Goal: Task Accomplishment & Management: Complete application form

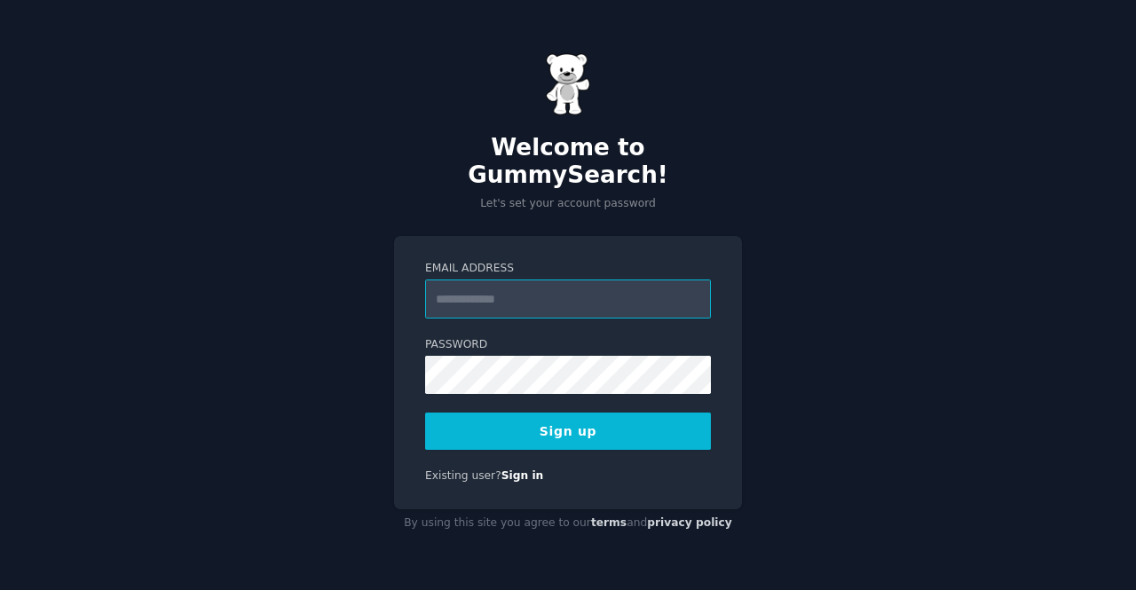
paste input "**********"
type input "**********"
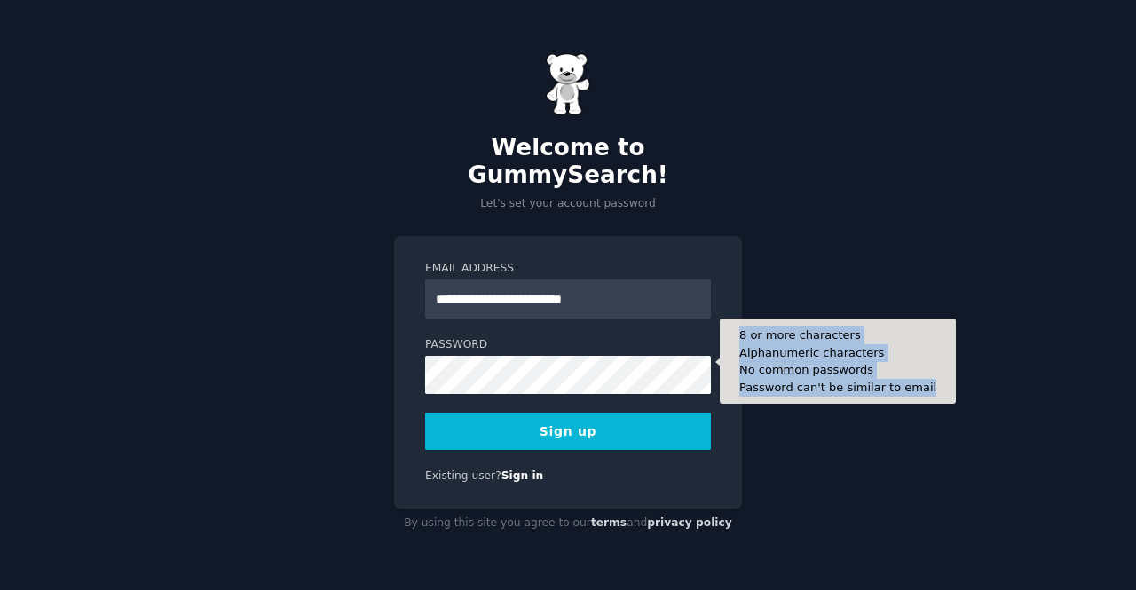
click at [504, 370] on form "**********" at bounding box center [568, 355] width 286 height 189
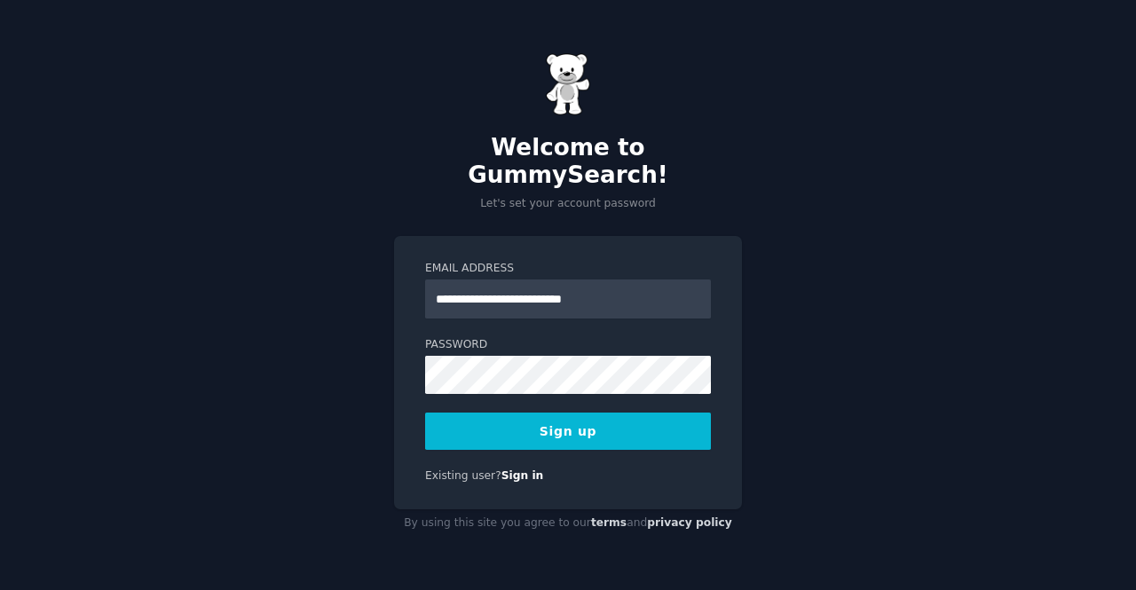
click at [528, 432] on button "Sign up" at bounding box center [568, 431] width 286 height 37
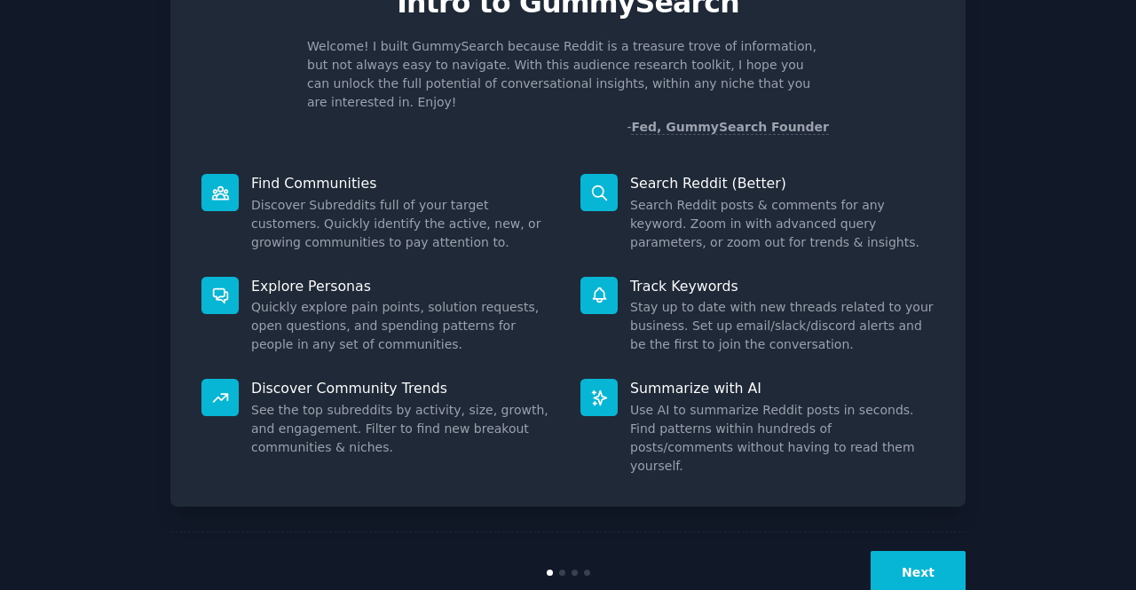
scroll to position [103, 0]
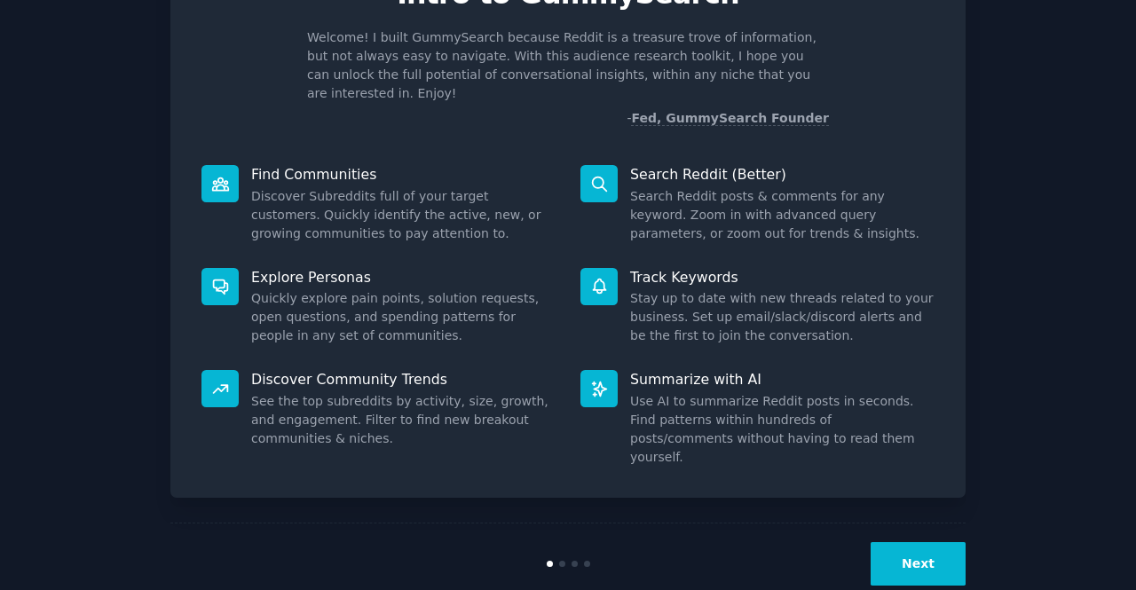
click at [918, 523] on div "Next" at bounding box center [567, 564] width 795 height 82
click at [918, 542] on button "Next" at bounding box center [918, 563] width 95 height 43
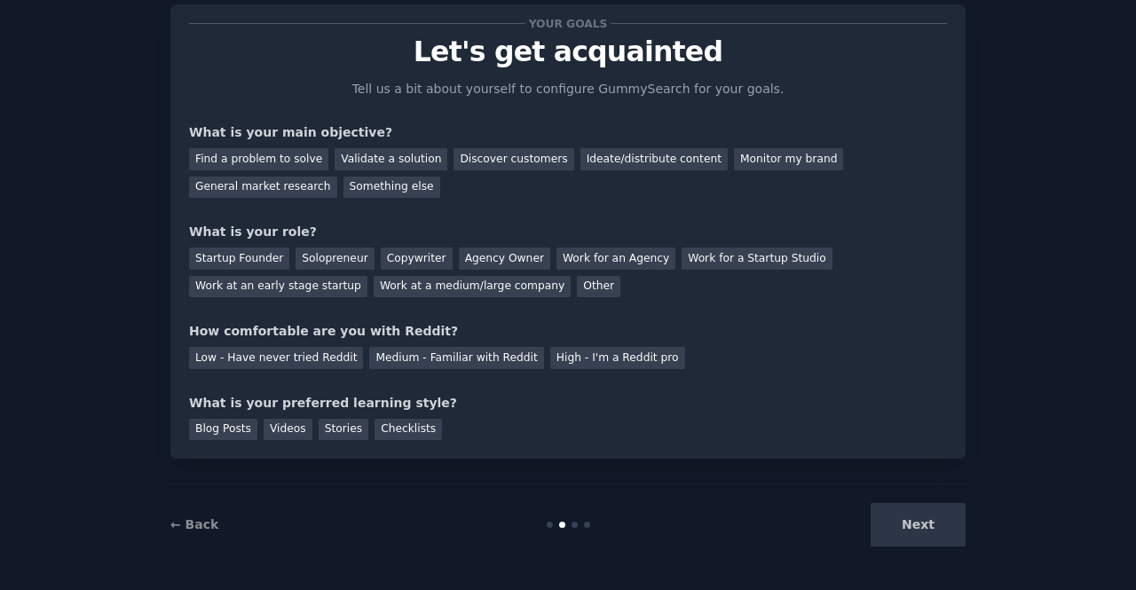
scroll to position [44, 0]
click at [577, 296] on div "Other" at bounding box center [598, 288] width 43 height 22
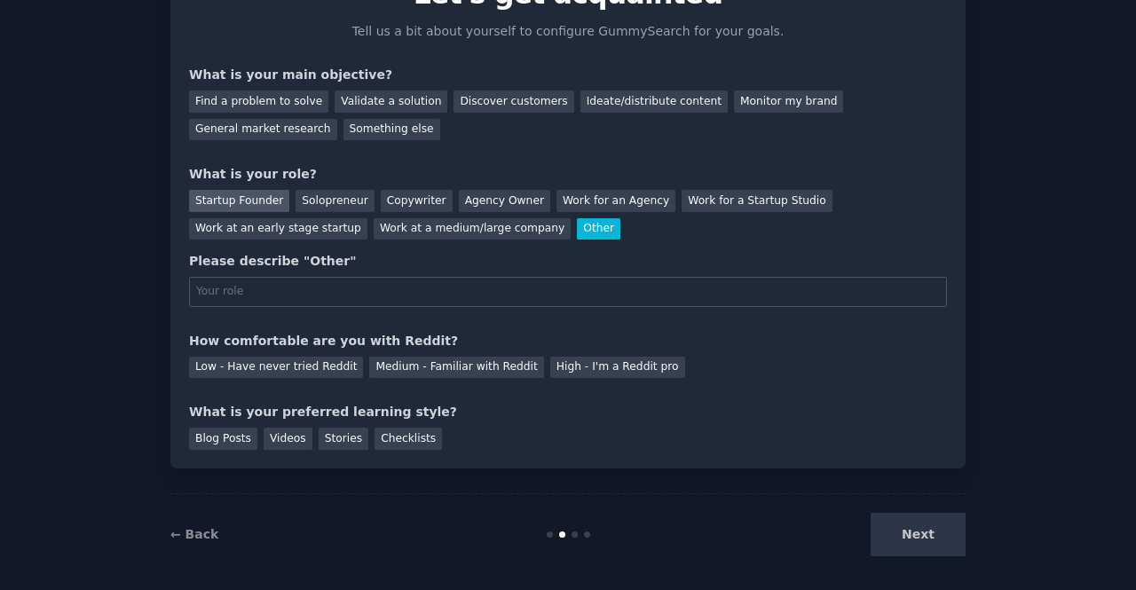
click at [255, 206] on div "Startup Founder" at bounding box center [239, 201] width 100 height 22
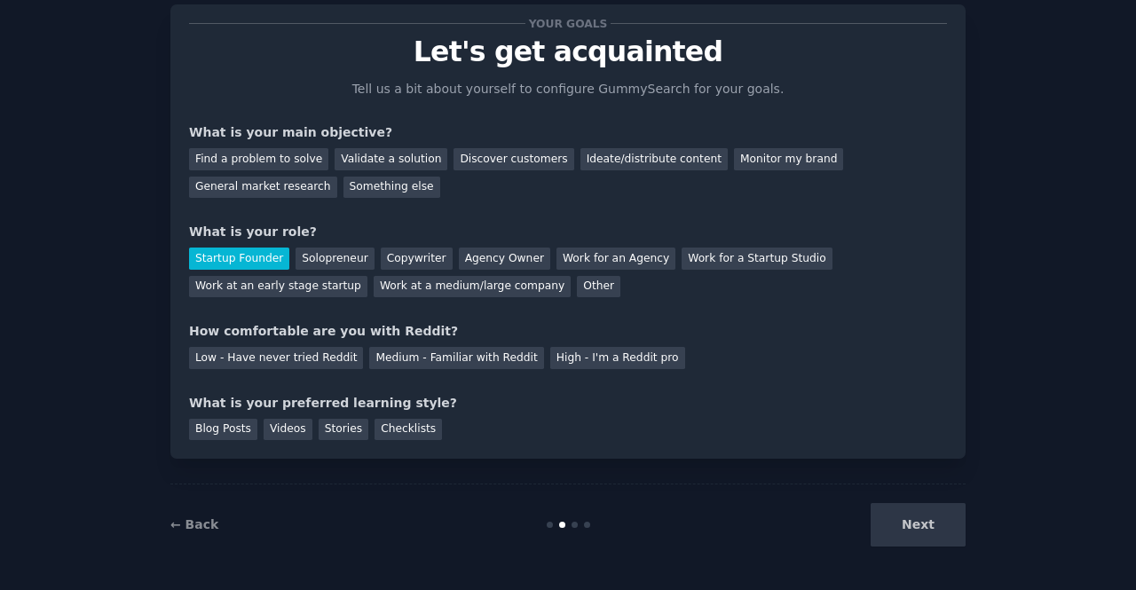
scroll to position [44, 0]
click at [454, 161] on div "Discover customers" at bounding box center [514, 160] width 120 height 22
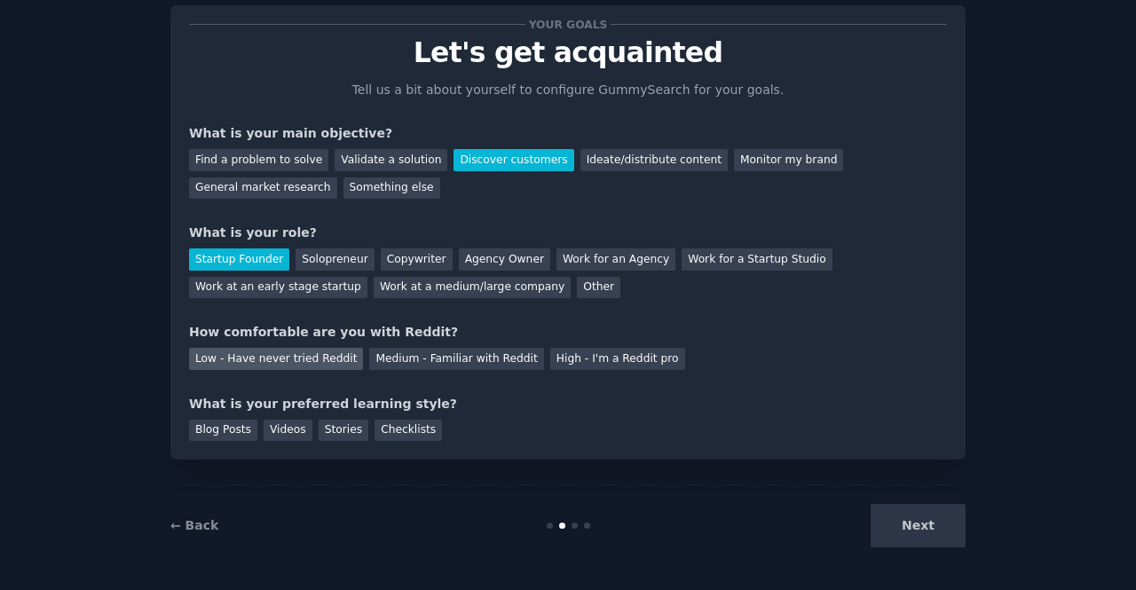
click at [333, 361] on div "Low - Have never tried Reddit" at bounding box center [276, 359] width 174 height 22
click at [229, 428] on div "Blog Posts" at bounding box center [223, 431] width 68 height 22
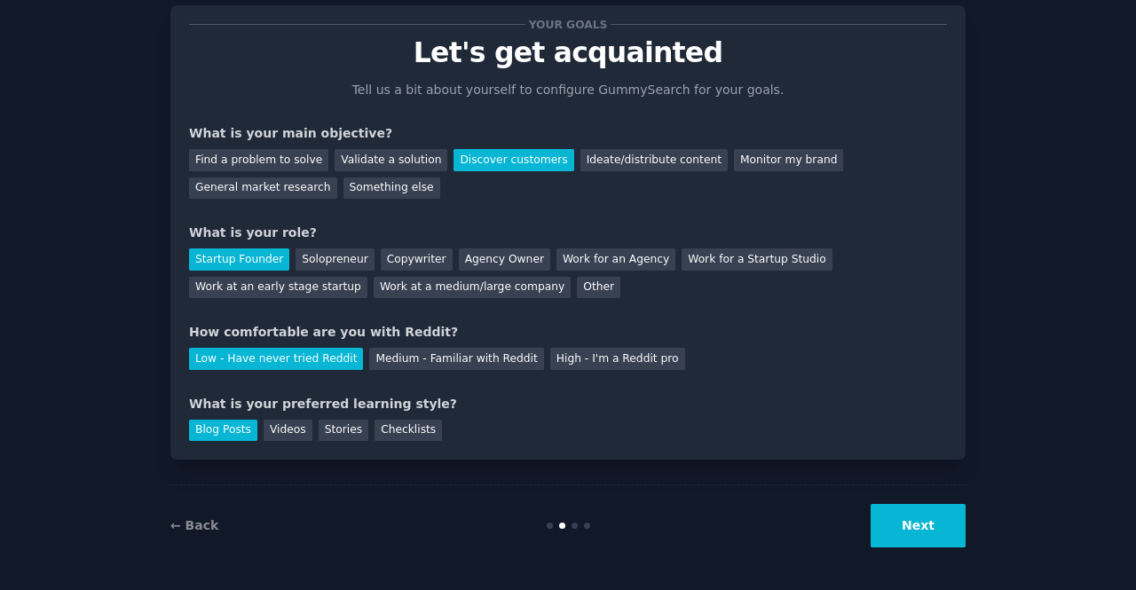
click at [887, 519] on button "Next" at bounding box center [918, 525] width 95 height 43
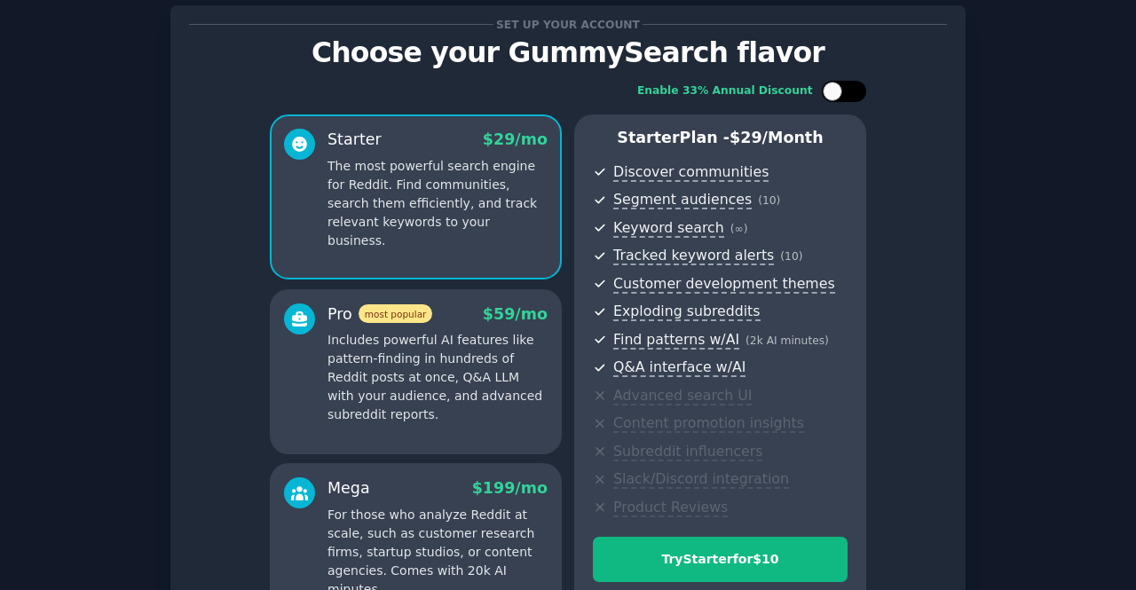
click at [827, 97] on div at bounding box center [833, 92] width 20 height 20
click at [827, 97] on div at bounding box center [844, 91] width 44 height 21
click at [827, 97] on div at bounding box center [833, 92] width 20 height 20
click at [827, 97] on div at bounding box center [844, 91] width 44 height 21
checkbox input "false"
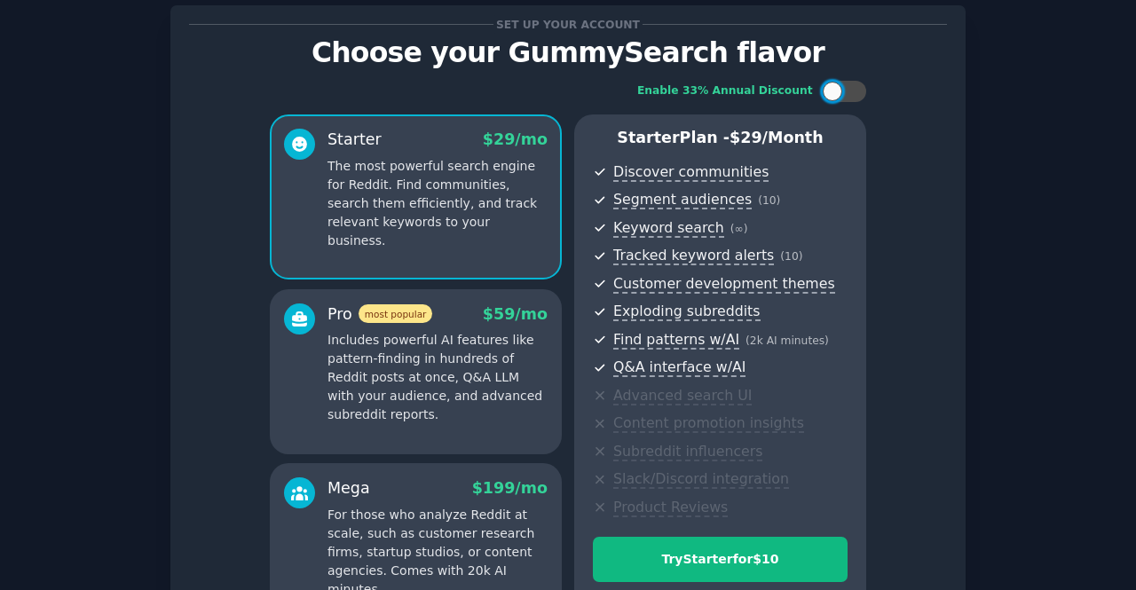
scroll to position [250, 0]
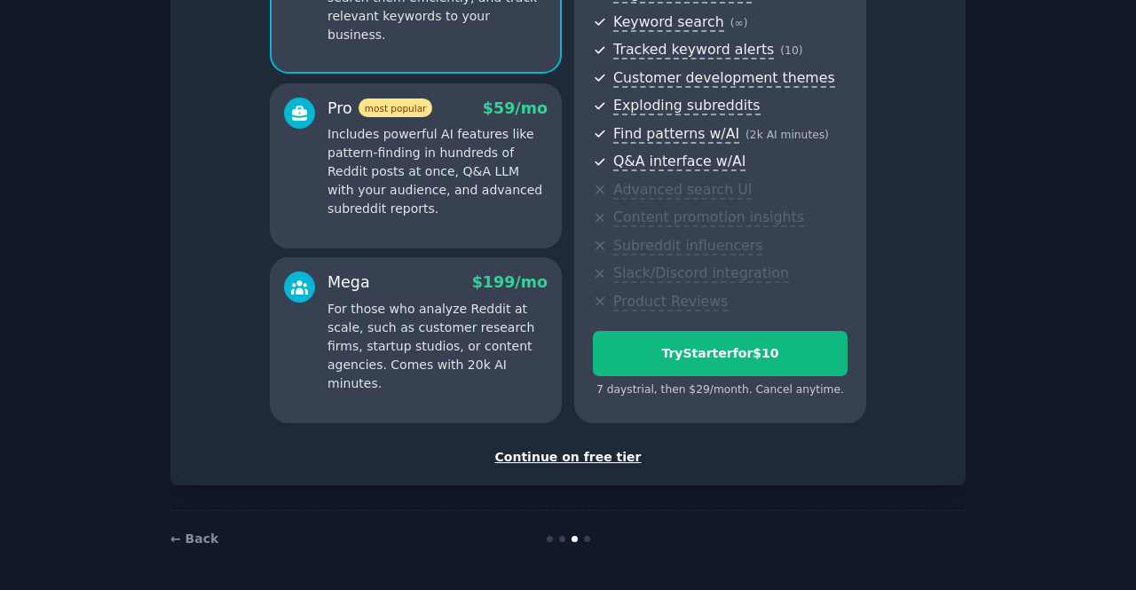
click at [559, 448] on div "Continue on free tier" at bounding box center [568, 457] width 758 height 19
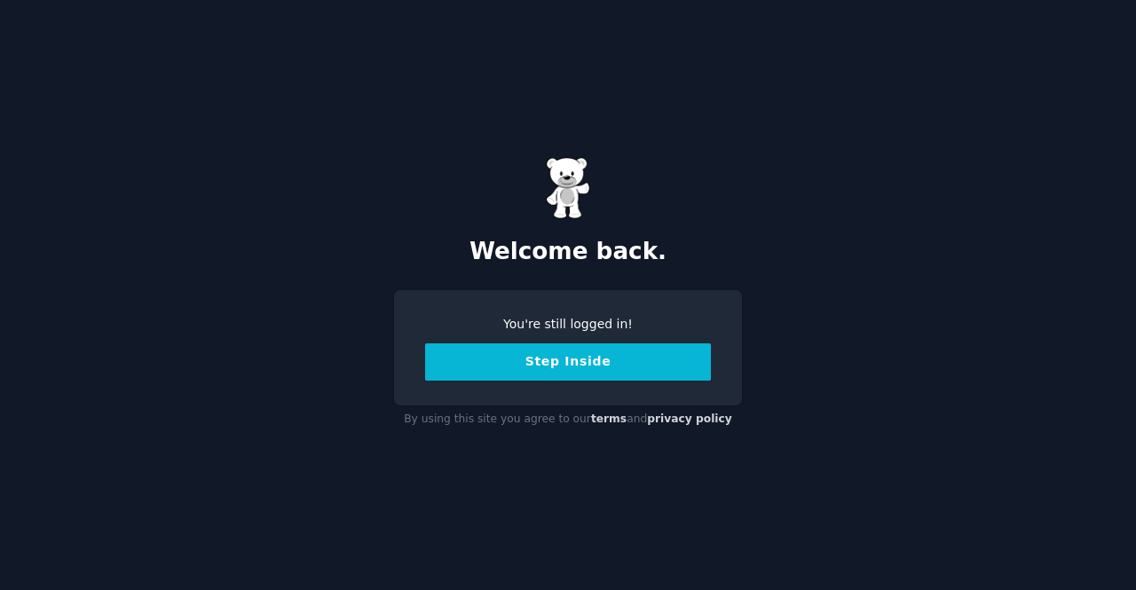
click at [545, 368] on button "Step Inside" at bounding box center [568, 362] width 286 height 37
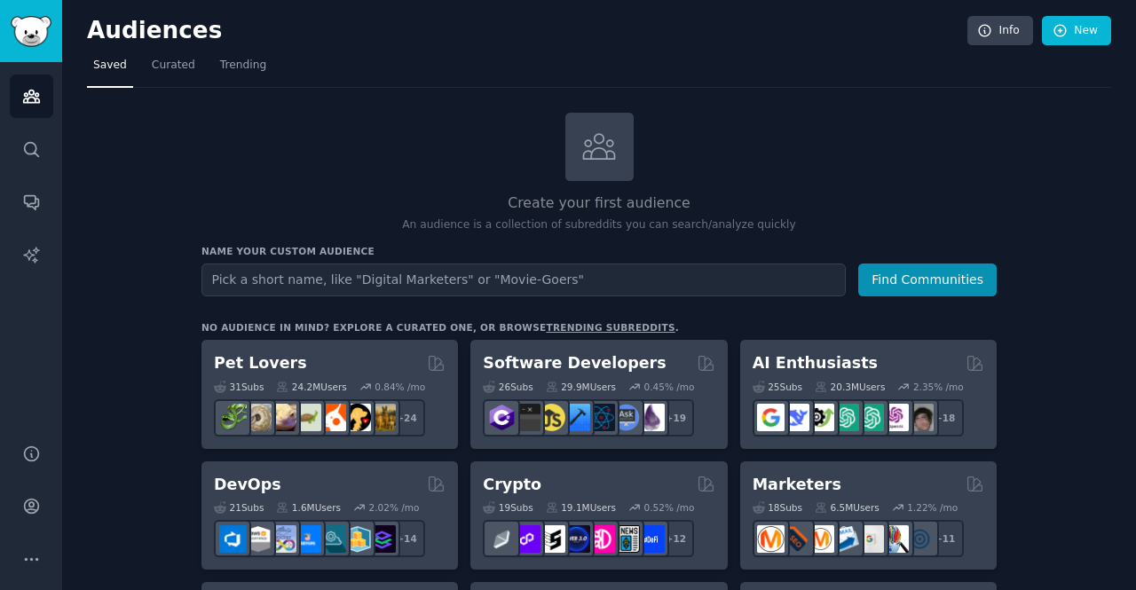
click at [422, 283] on input "text" at bounding box center [523, 280] width 644 height 33
type input "b"
type input "real estate buyer"
click at [858, 264] on button "Find Communities" at bounding box center [927, 280] width 138 height 33
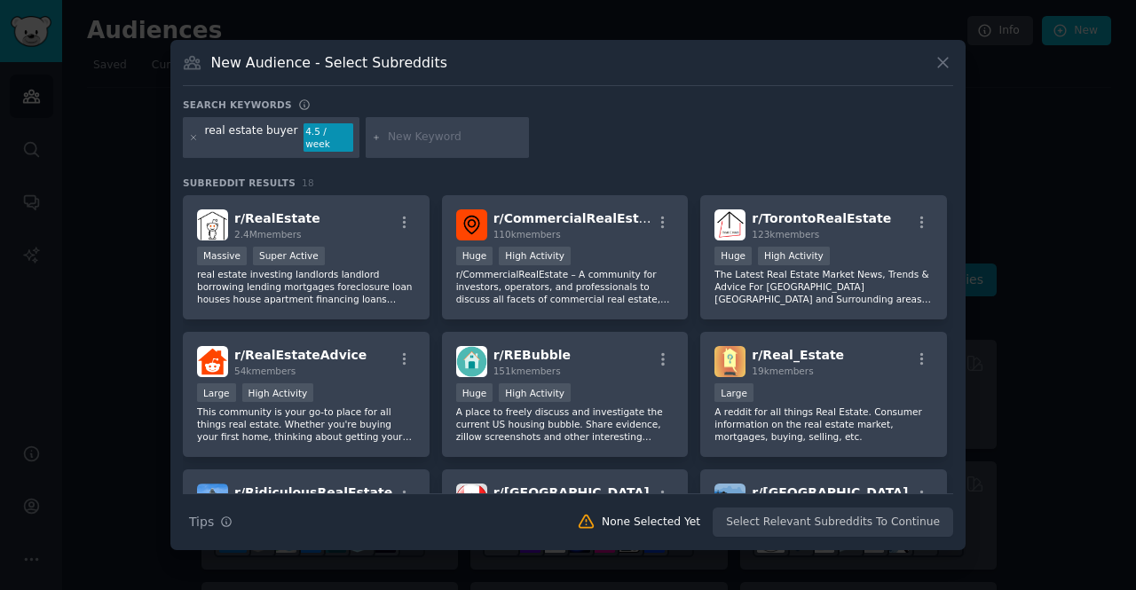
click at [407, 137] on input "text" at bounding box center [455, 138] width 135 height 16
type input "buyer investoer"
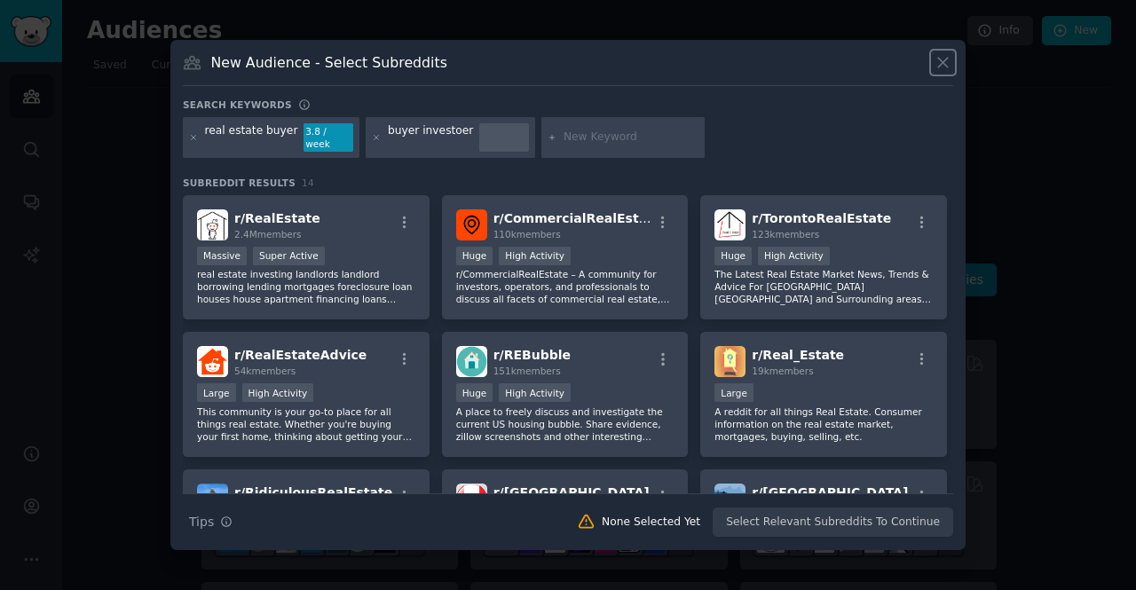
click at [941, 72] on icon at bounding box center [943, 62] width 19 height 19
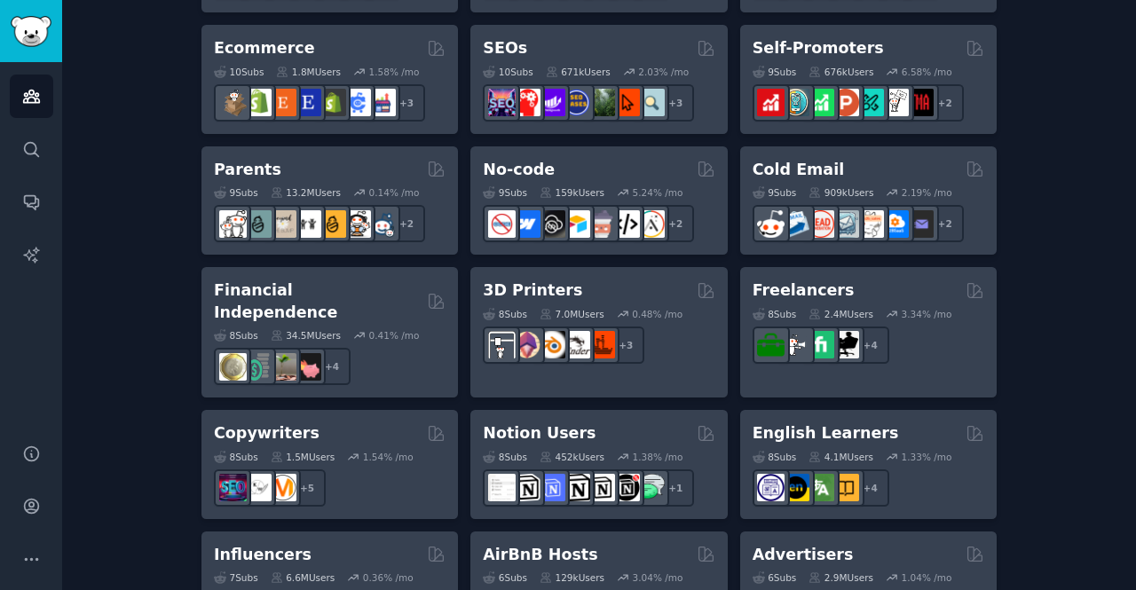
scroll to position [1038, 0]
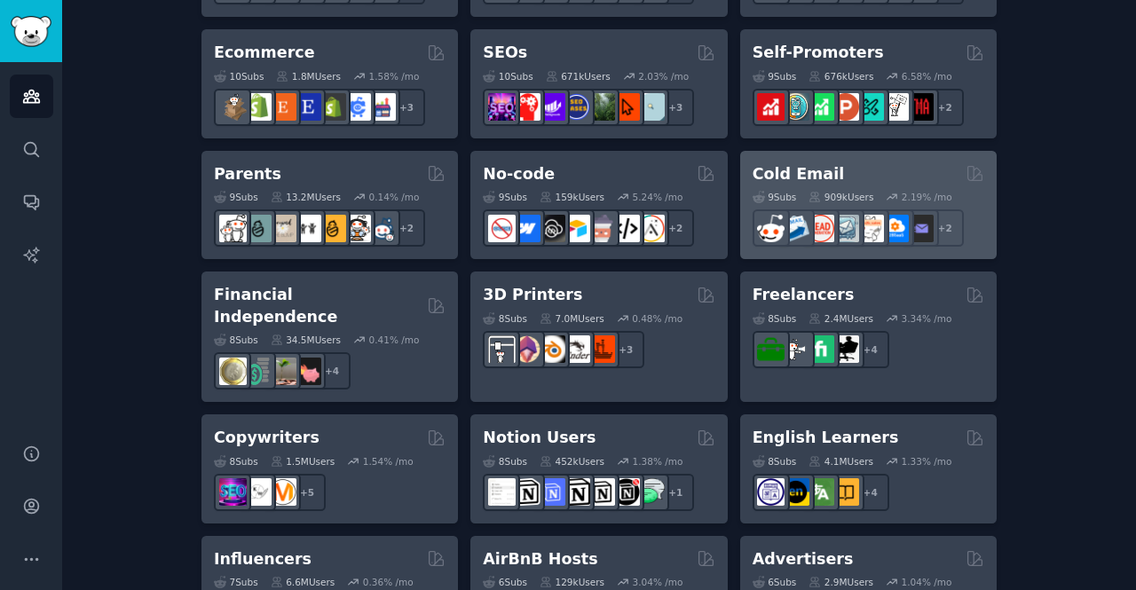
click at [785, 185] on div "9 Sub s 909k Users 2.19 % /mo r/Emailmarketing + 2" at bounding box center [869, 216] width 232 height 62
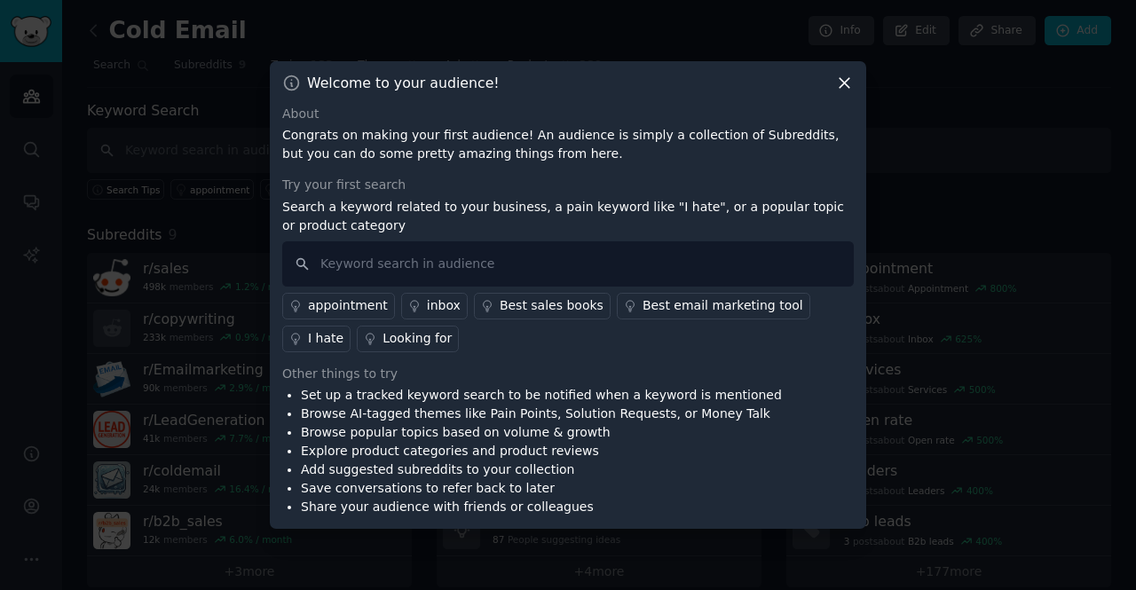
click at [848, 88] on icon at bounding box center [844, 83] width 19 height 19
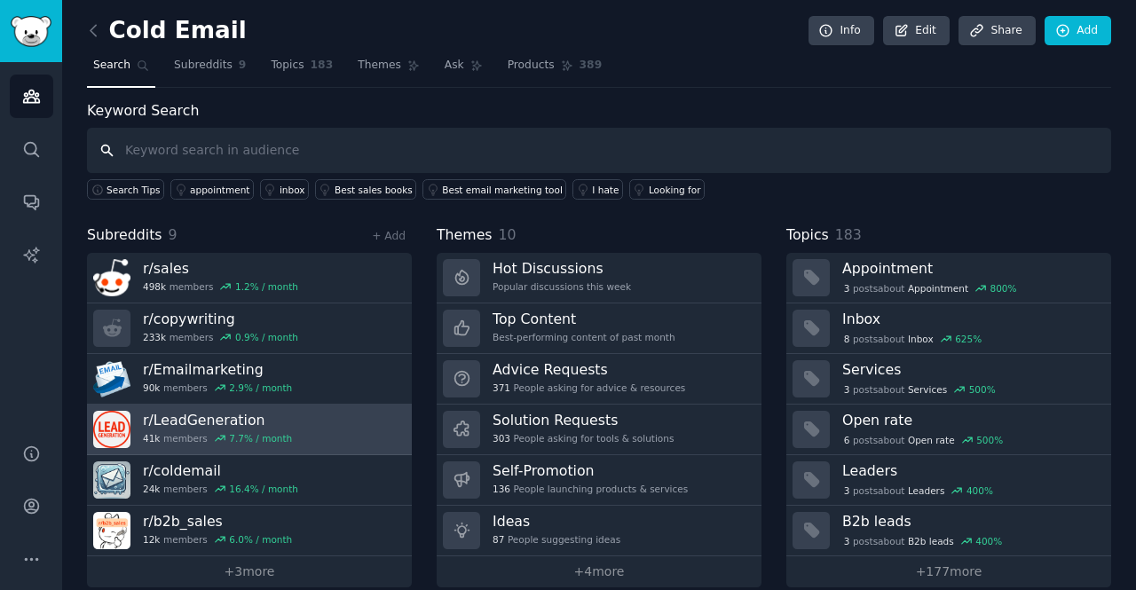
scroll to position [18, 0]
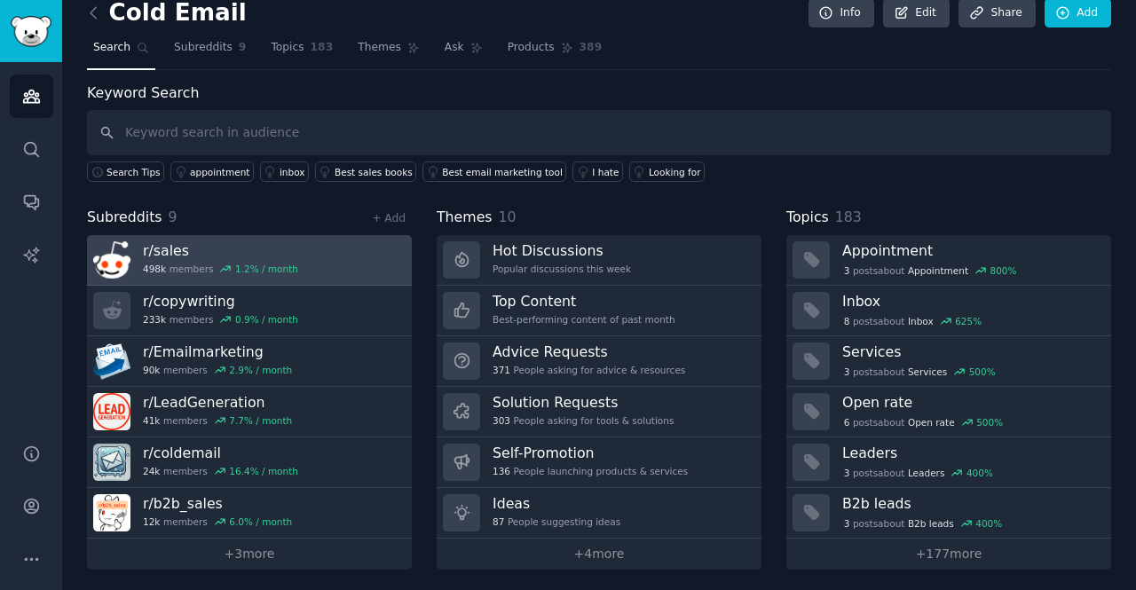
click at [216, 258] on div "r/ sales 498k members 1.2 % / month" at bounding box center [220, 259] width 155 height 37
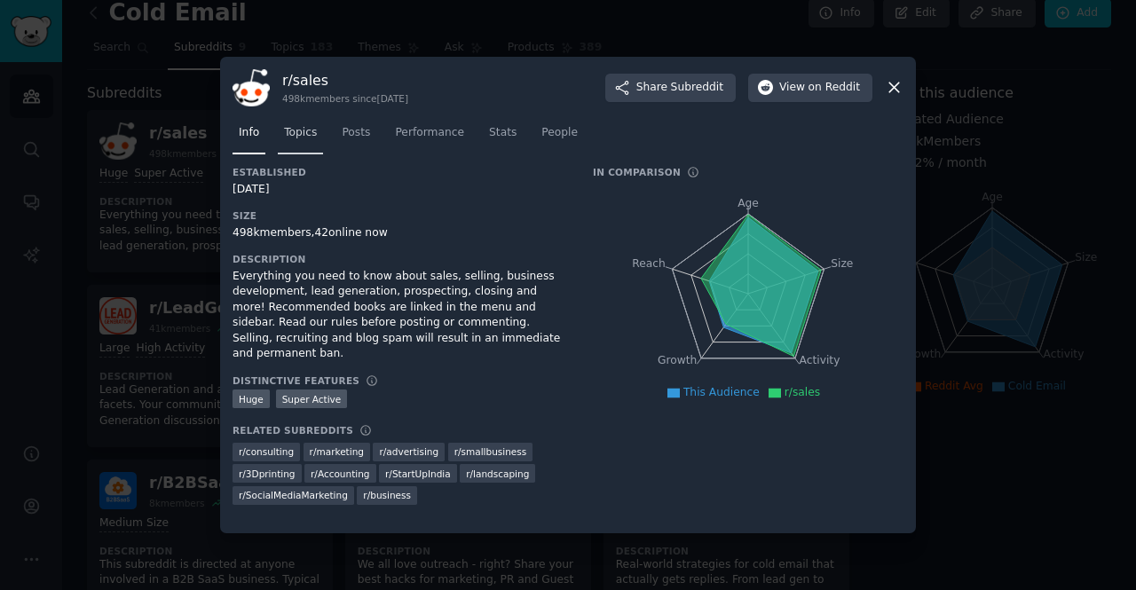
click at [305, 132] on span "Topics" at bounding box center [300, 133] width 33 height 16
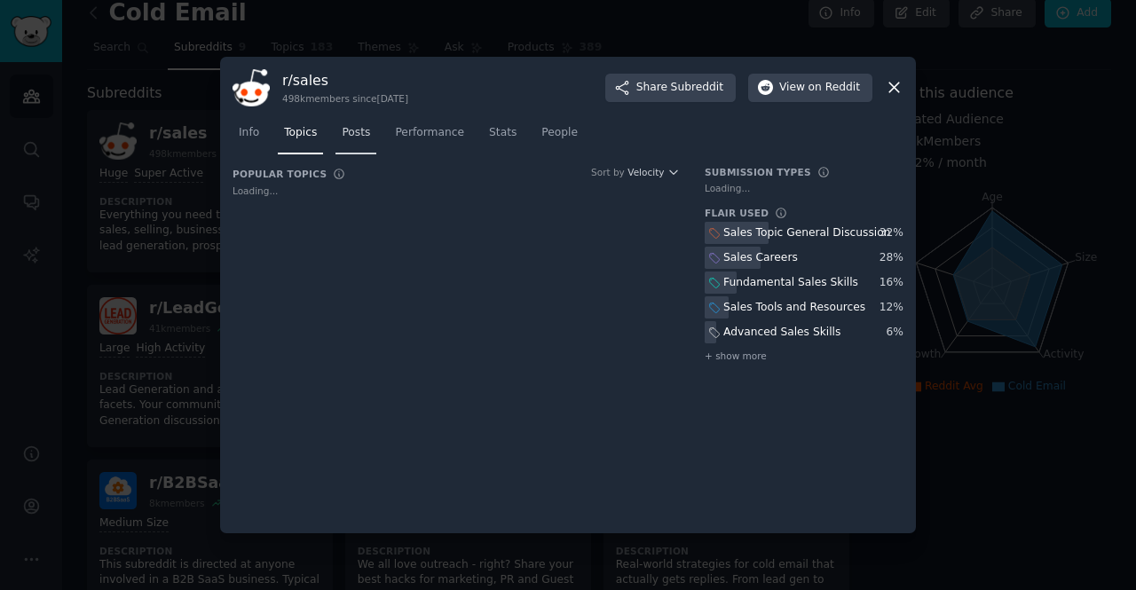
click at [352, 130] on span "Posts" at bounding box center [356, 133] width 28 height 16
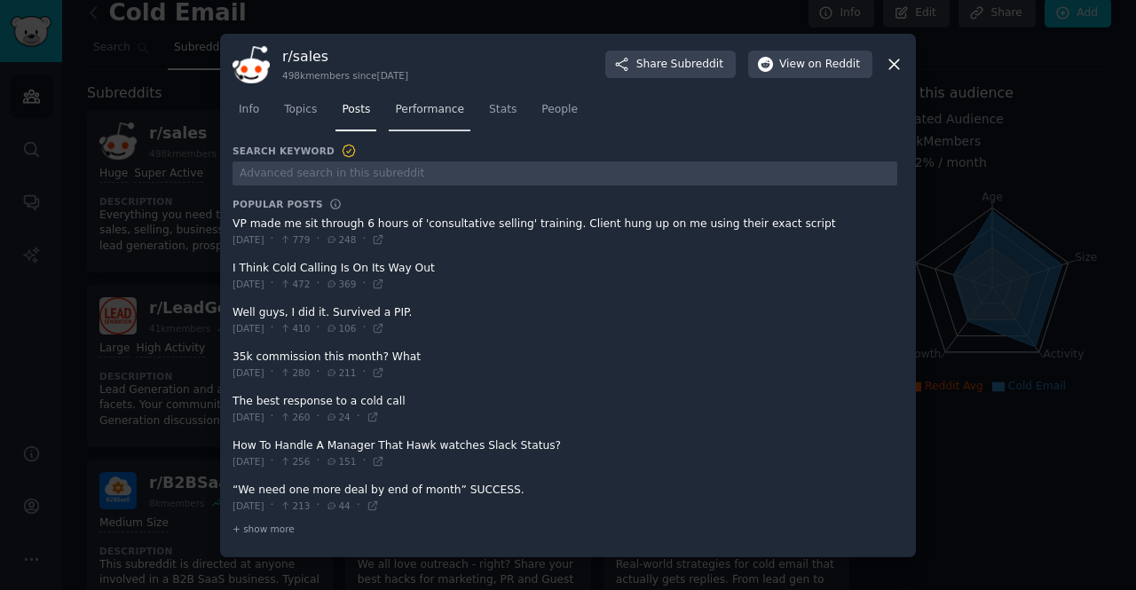
click at [428, 127] on link "Performance" at bounding box center [430, 114] width 82 height 36
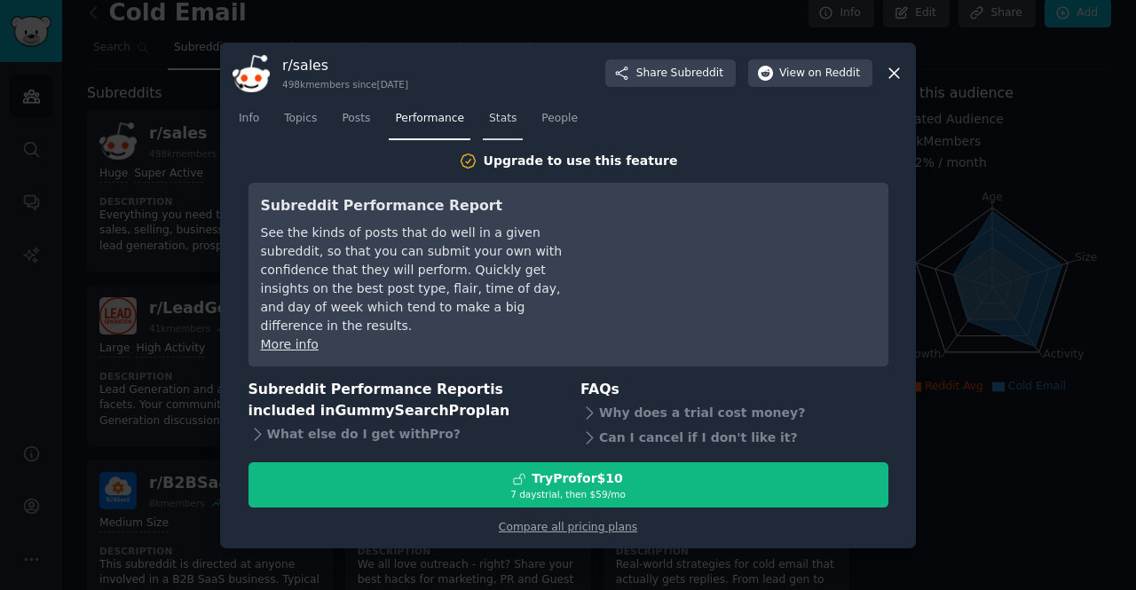
click at [489, 127] on span "Stats" at bounding box center [503, 119] width 28 height 16
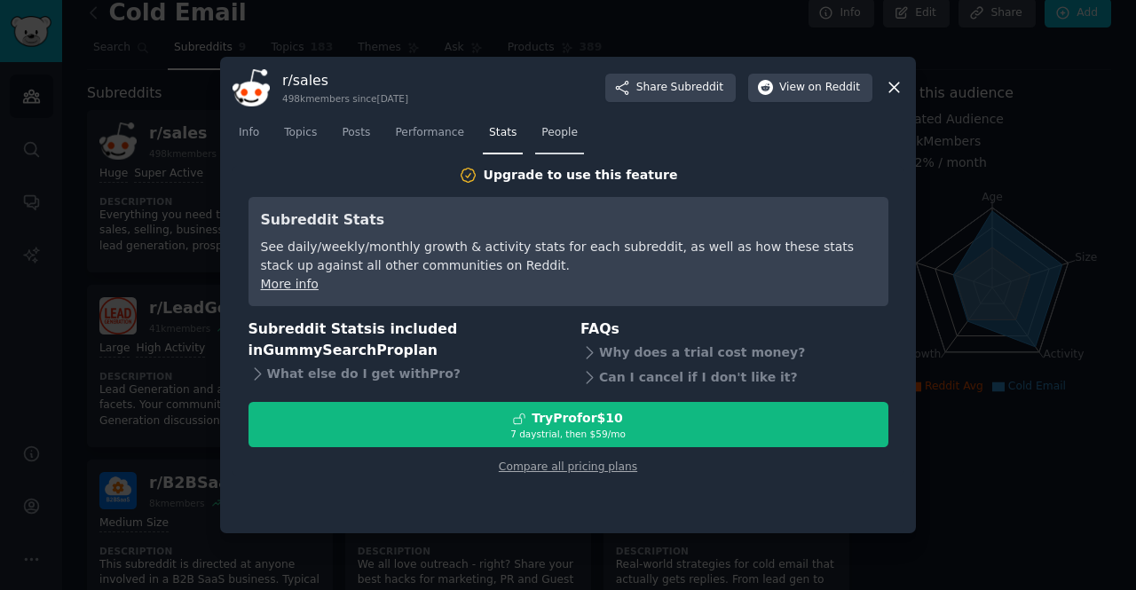
click at [548, 133] on span "People" at bounding box center [559, 133] width 36 height 16
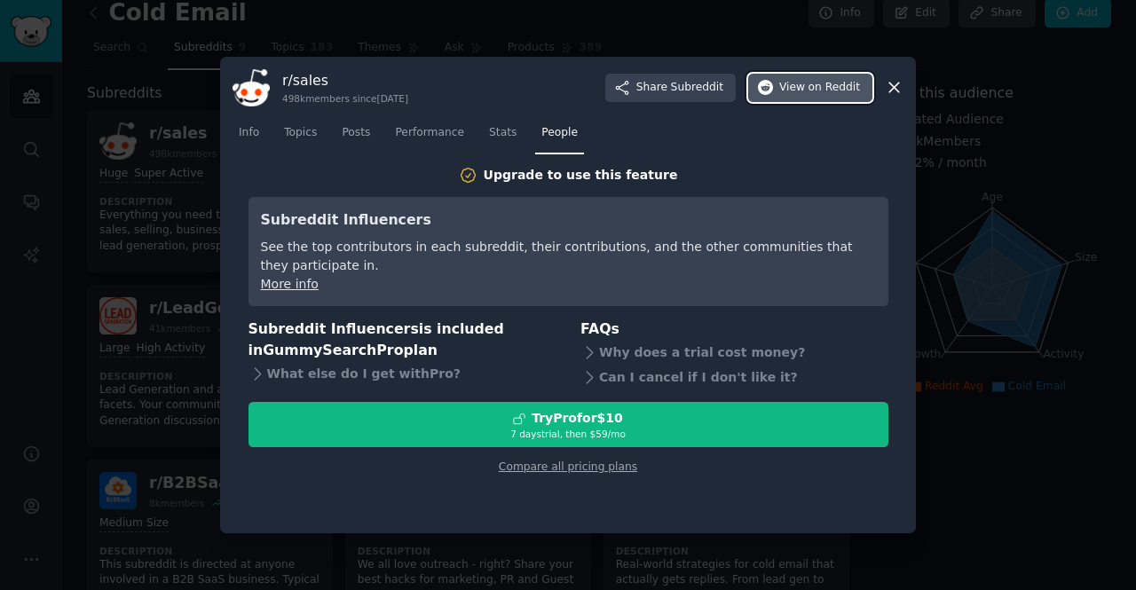
click at [788, 82] on span "View on Reddit" at bounding box center [819, 88] width 81 height 16
click at [897, 80] on icon at bounding box center [894, 87] width 19 height 19
